Goal: Information Seeking & Learning: Learn about a topic

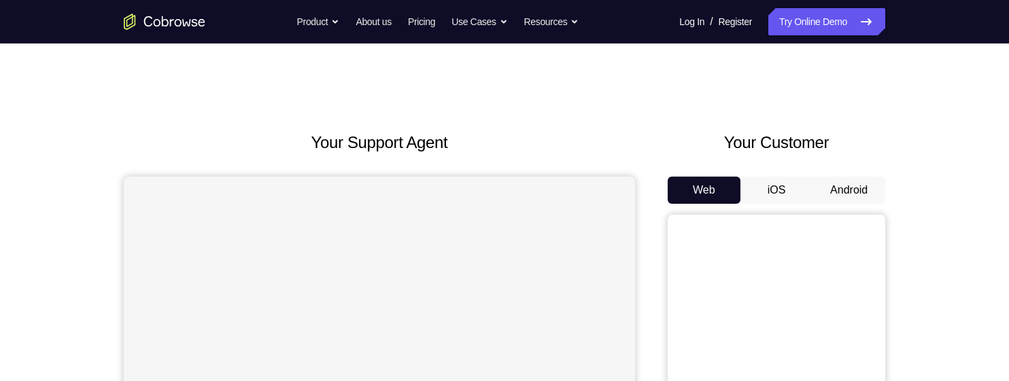
click at [852, 184] on button "Android" at bounding box center [848, 190] width 73 height 27
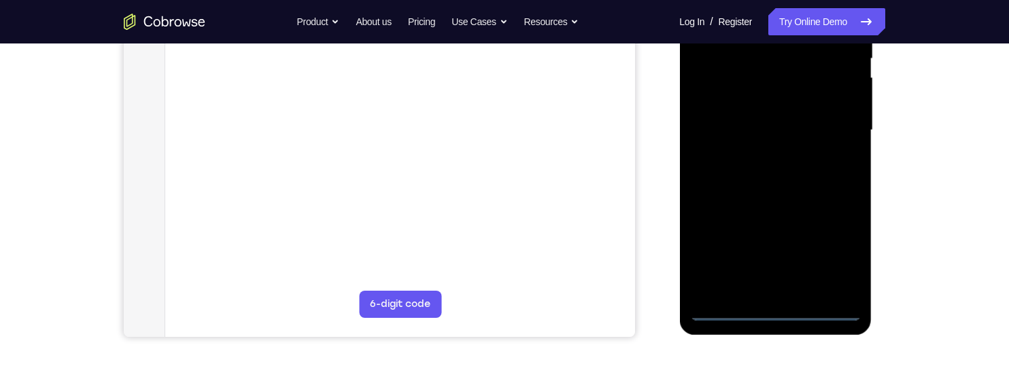
scroll to position [296, 0]
click at [772, 303] on div at bounding box center [774, 130] width 171 height 381
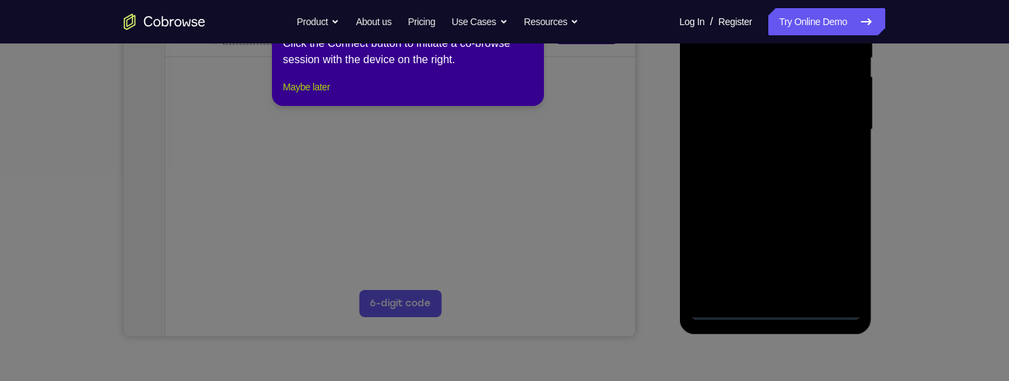
click at [319, 95] on button "Maybe later" at bounding box center [306, 87] width 47 height 16
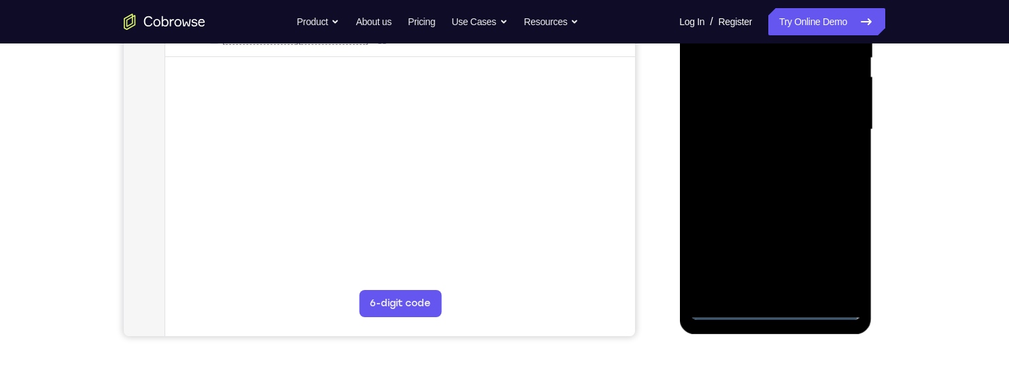
click at [769, 308] on div at bounding box center [774, 130] width 171 height 381
click at [832, 257] on div at bounding box center [774, 130] width 171 height 381
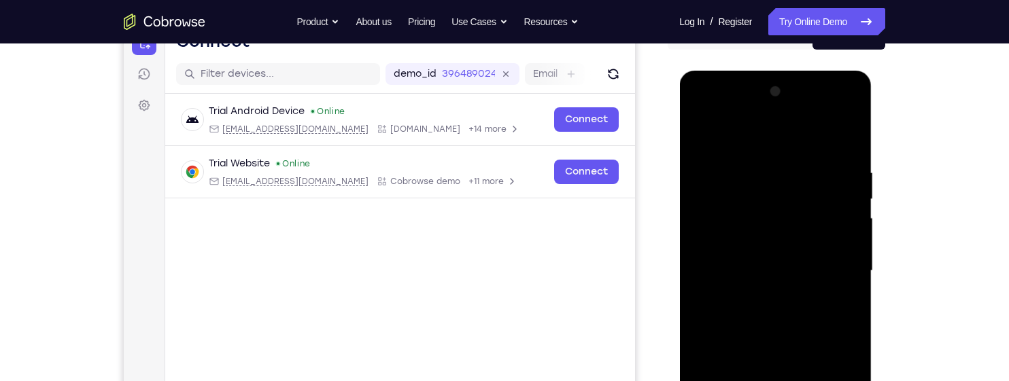
scroll to position [138, 0]
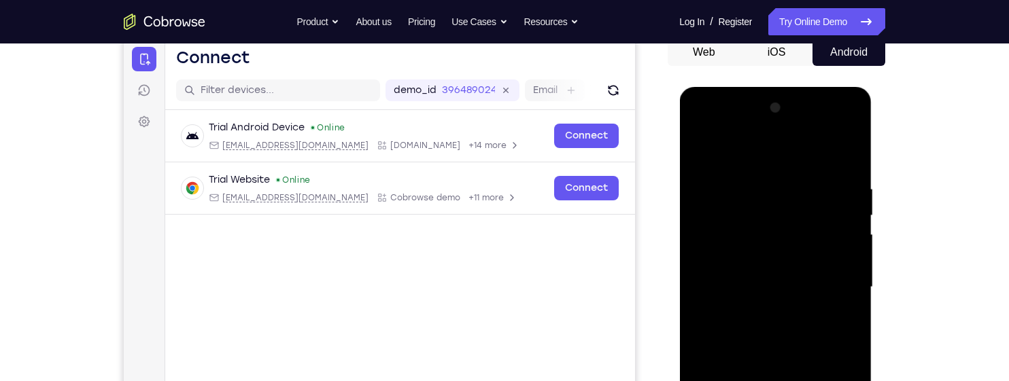
click at [790, 160] on div at bounding box center [774, 287] width 171 height 381
click at [824, 275] on div at bounding box center [774, 287] width 171 height 381
click at [758, 313] on div at bounding box center [774, 287] width 171 height 381
click at [758, 275] on div at bounding box center [774, 287] width 171 height 381
click at [780, 263] on div at bounding box center [774, 287] width 171 height 381
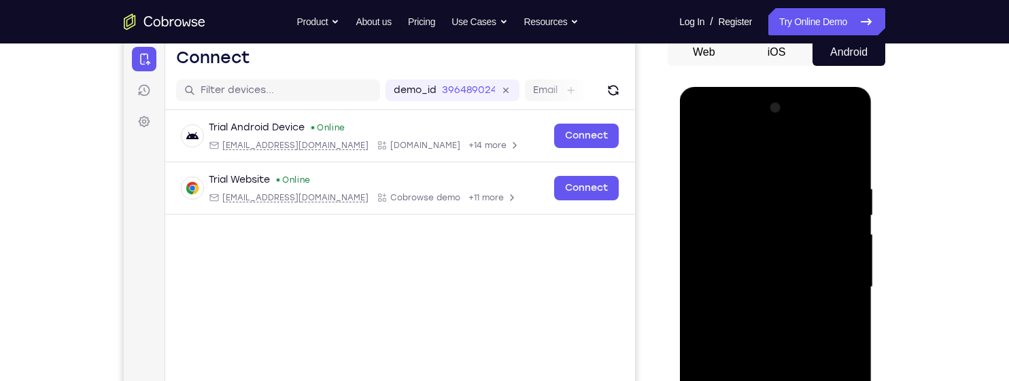
click at [799, 293] on div at bounding box center [774, 287] width 171 height 381
click at [792, 331] on div at bounding box center [774, 287] width 171 height 381
click at [849, 173] on div at bounding box center [774, 287] width 171 height 381
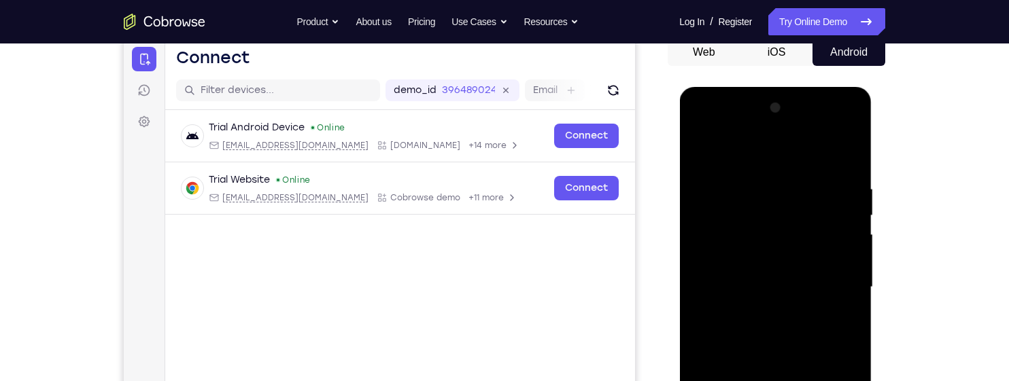
click at [754, 181] on div at bounding box center [774, 287] width 171 height 381
click at [841, 260] on div at bounding box center [774, 287] width 171 height 381
click at [827, 249] on div at bounding box center [774, 287] width 171 height 381
click at [846, 251] on div at bounding box center [774, 287] width 171 height 381
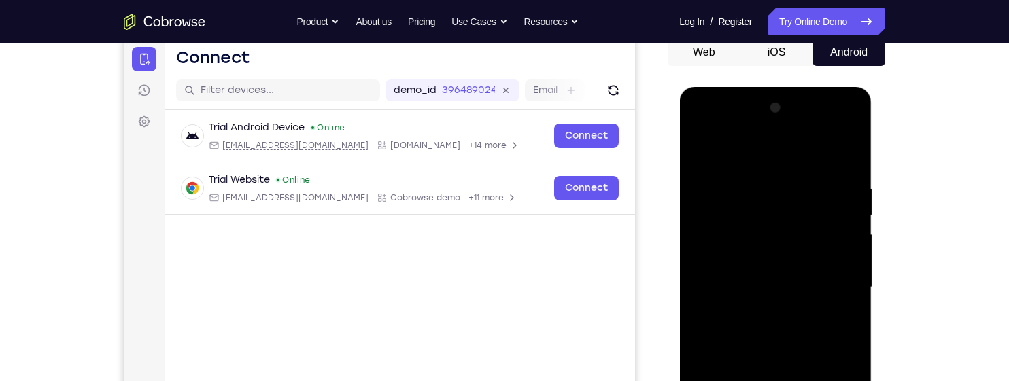
click at [846, 251] on div at bounding box center [774, 287] width 171 height 381
click at [805, 275] on div at bounding box center [774, 287] width 171 height 381
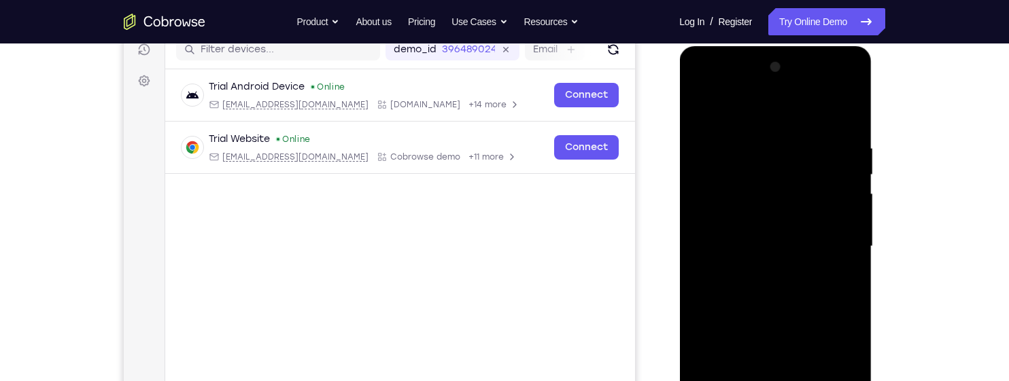
scroll to position [179, 0]
click at [832, 220] on div at bounding box center [774, 246] width 171 height 381
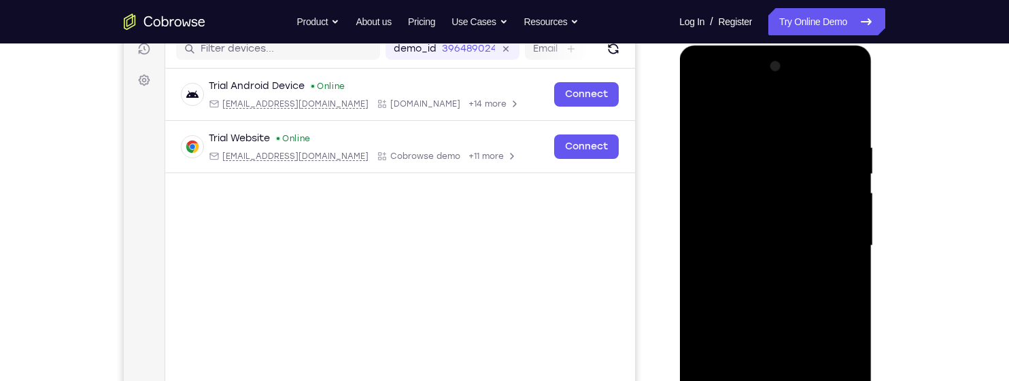
click at [832, 220] on div at bounding box center [774, 246] width 171 height 381
click at [841, 115] on div at bounding box center [774, 246] width 171 height 381
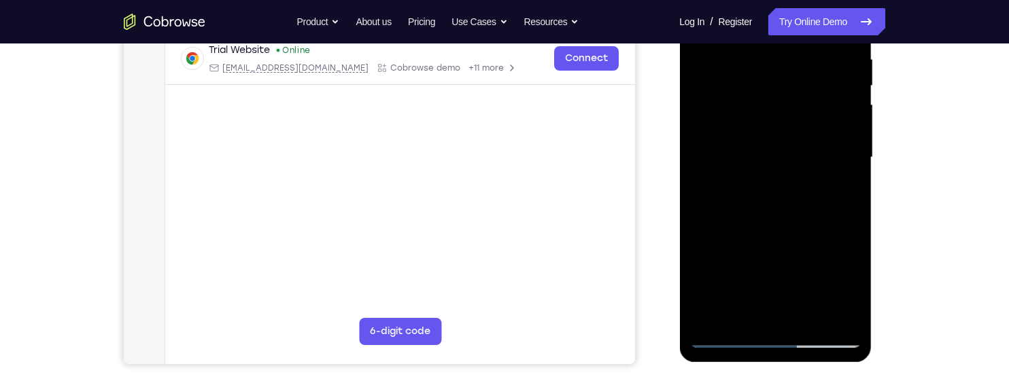
scroll to position [269, 0]
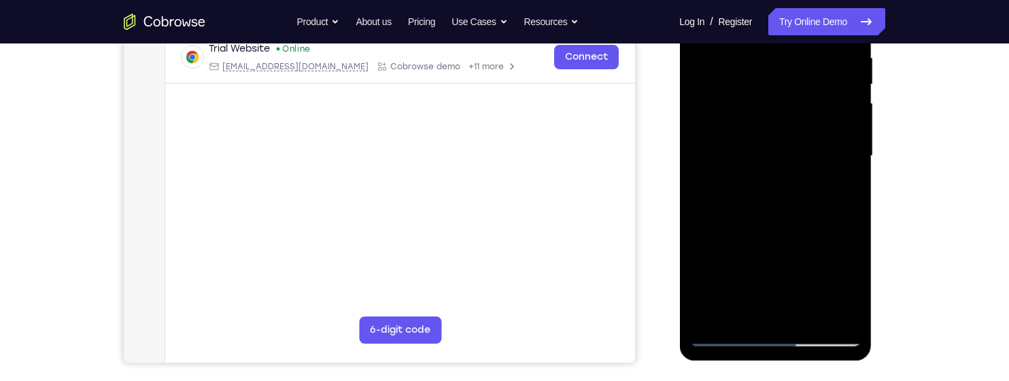
click at [807, 315] on div at bounding box center [774, 156] width 171 height 381
click at [729, 226] on div at bounding box center [774, 156] width 171 height 381
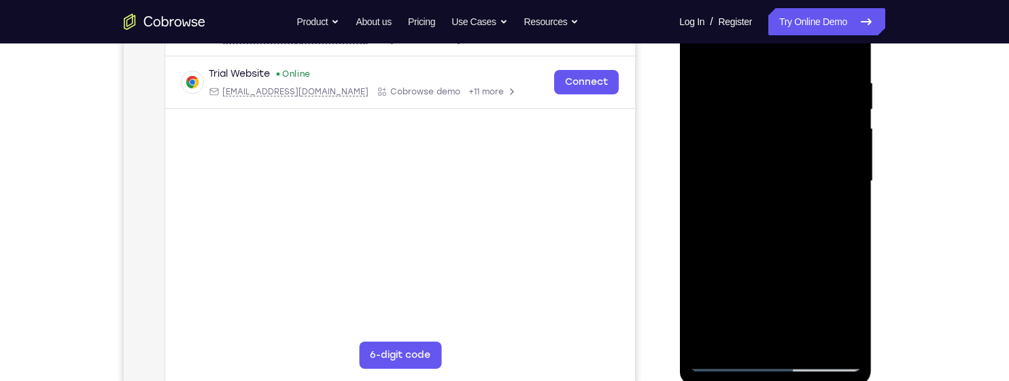
scroll to position [243, 0]
click at [741, 229] on div at bounding box center [774, 183] width 171 height 381
click at [729, 334] on div at bounding box center [774, 183] width 171 height 381
click at [842, 216] on div at bounding box center [774, 183] width 171 height 381
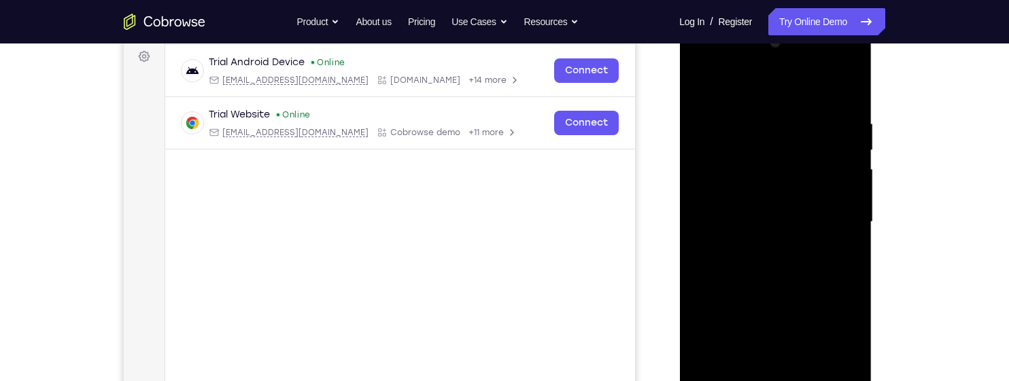
scroll to position [198, 0]
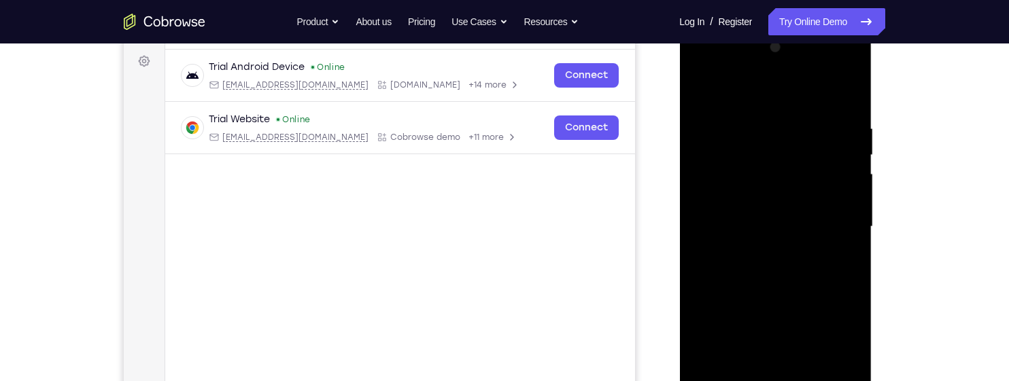
click at [701, 89] on div at bounding box center [774, 227] width 171 height 381
click at [713, 244] on div at bounding box center [774, 227] width 171 height 381
click at [703, 90] on div at bounding box center [774, 227] width 171 height 381
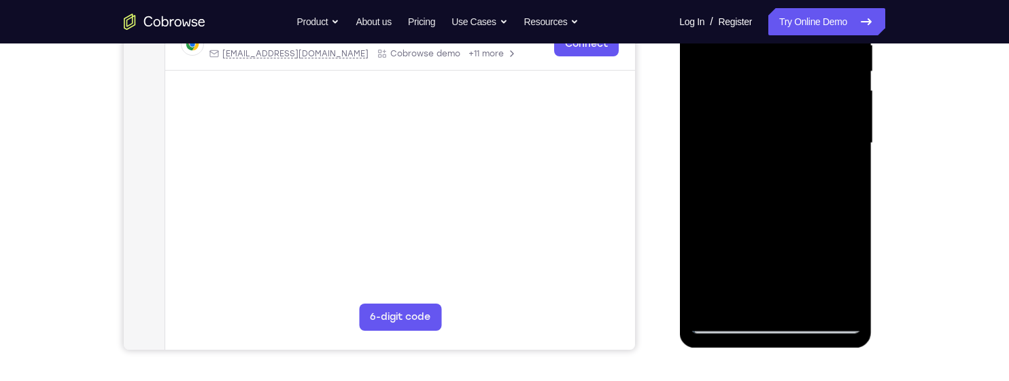
scroll to position [296, 0]
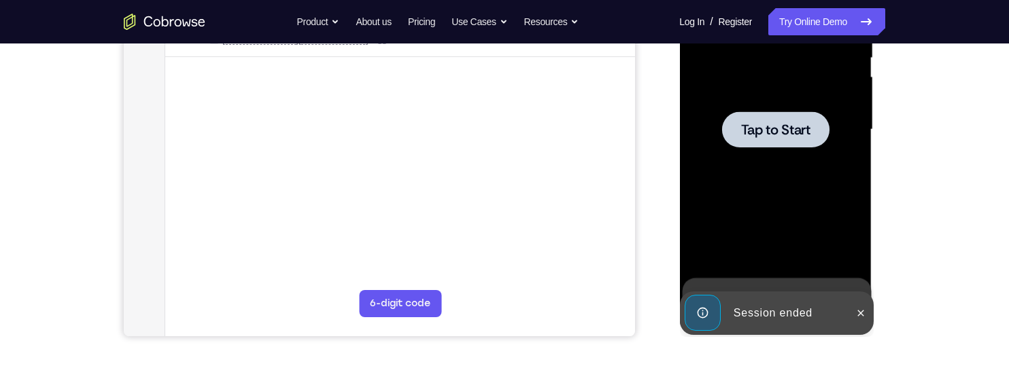
click at [856, 177] on div at bounding box center [774, 130] width 171 height 381
